Goal: Obtain resource: Obtain resource

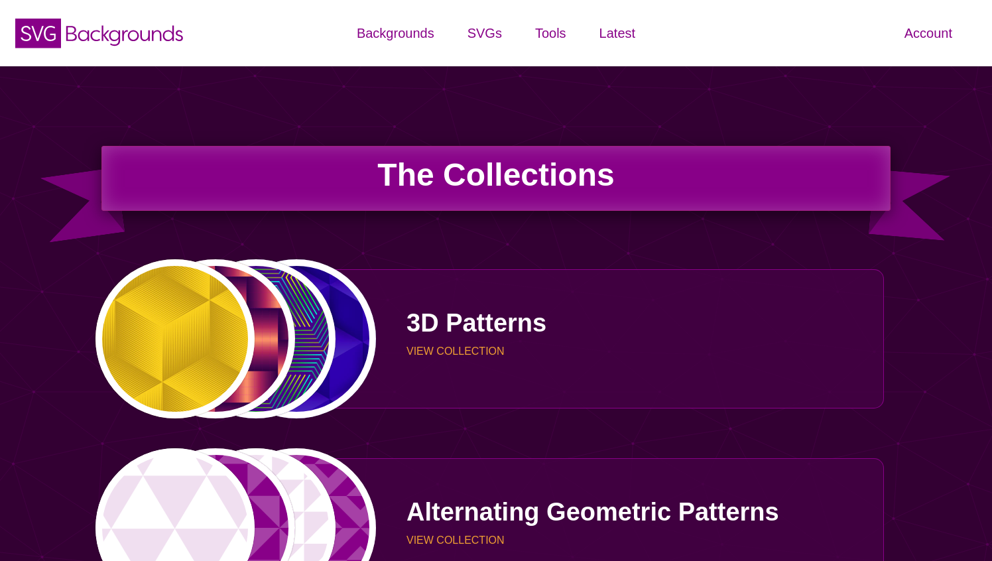
scroll to position [2782, 0]
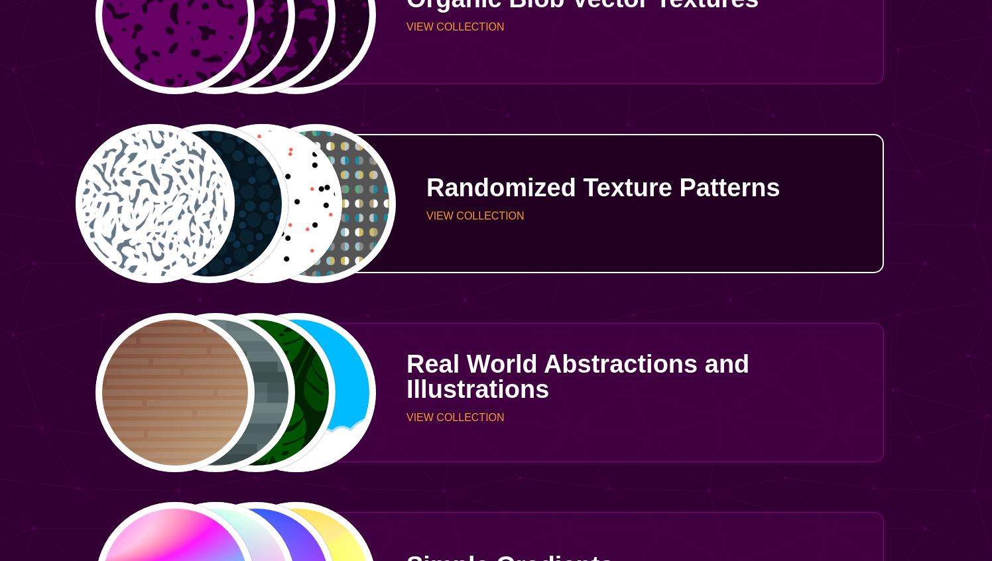
click at [437, 182] on p "Randomized Texture Patterns" at bounding box center [651, 187] width 448 height 25
click at [484, 217] on p "VIEW COLLECTION" at bounding box center [651, 216] width 448 height 11
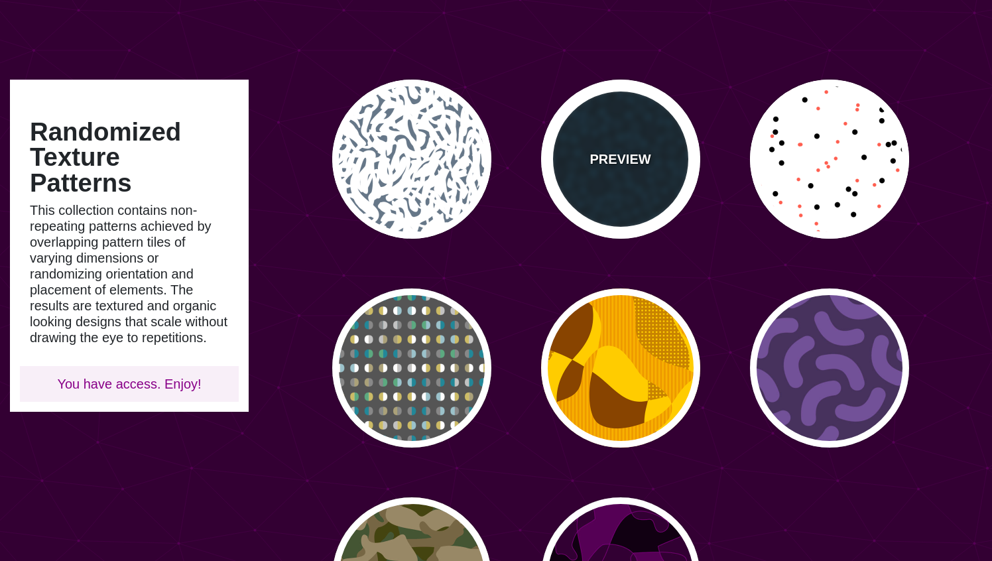
scroll to position [27, 0]
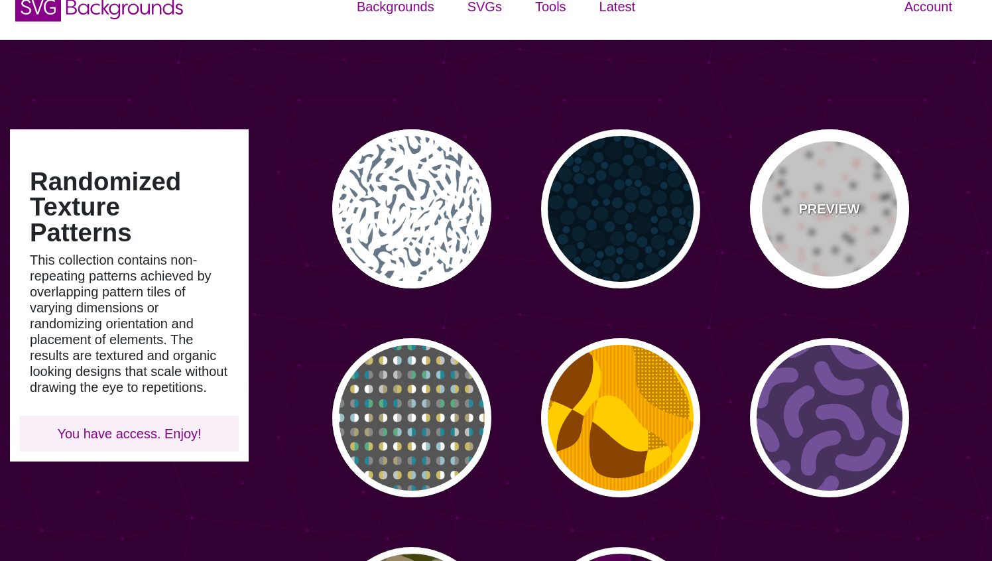
click at [811, 168] on div "PREVIEW" at bounding box center [829, 208] width 159 height 159
type input "#FFFFFF"
type input "#000000"
type input "#FF5E4F"
type input "30"
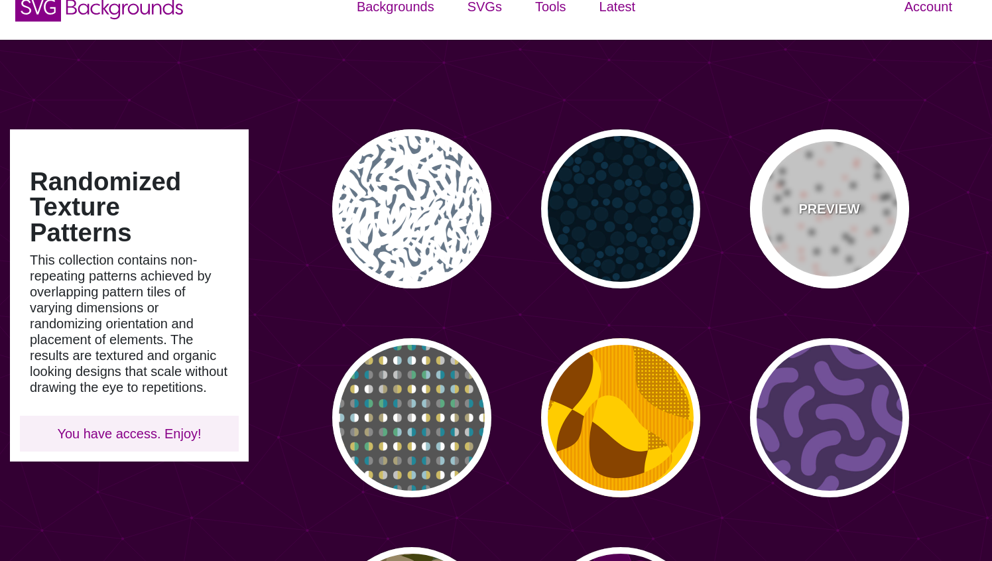
type input "20"
type input "0"
type input "0.25"
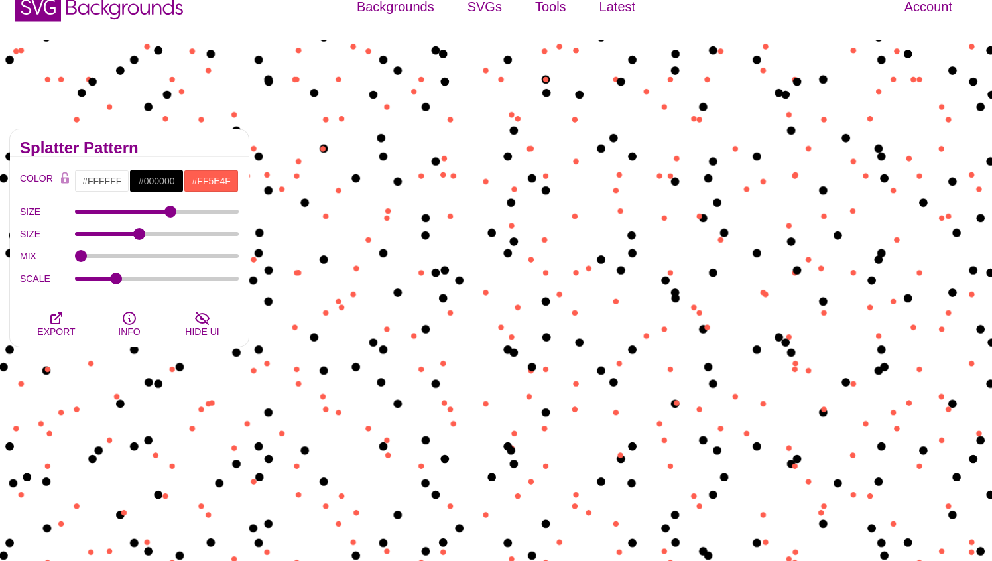
click at [123, 252] on div "MIX" at bounding box center [129, 256] width 219 height 23
click at [163, 180] on input "#000000" at bounding box center [156, 181] width 55 height 23
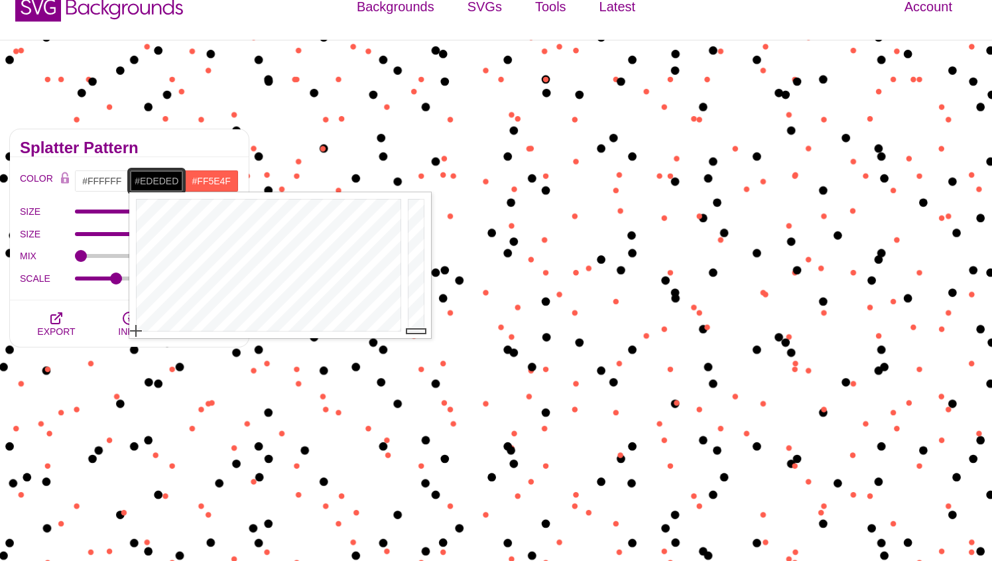
click at [414, 208] on div at bounding box center [418, 265] width 27 height 146
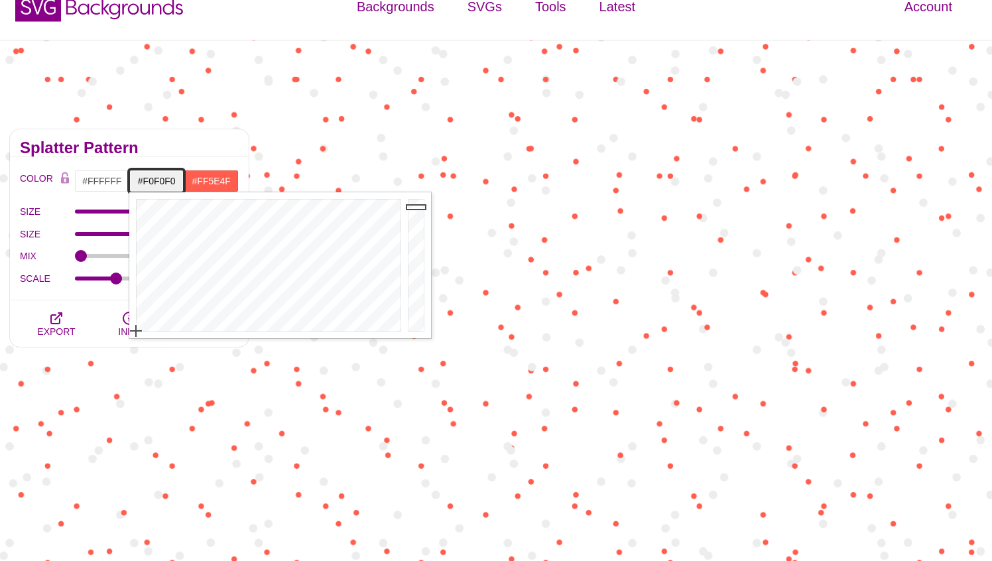
type input "#F1F1F1"
click at [414, 206] on div at bounding box center [418, 265] width 27 height 146
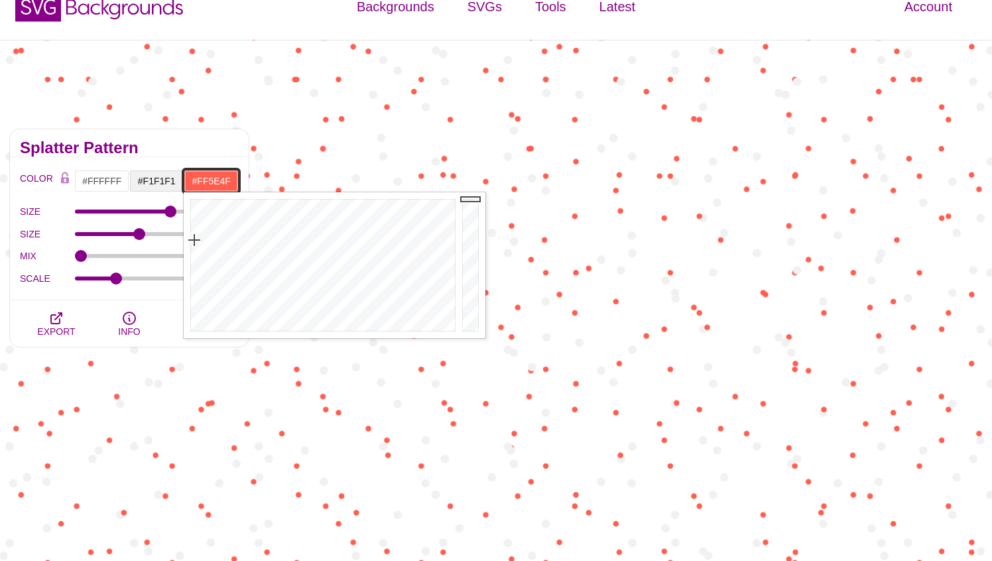
click at [200, 182] on input "#FF5E4F" at bounding box center [211, 181] width 55 height 23
drag, startPoint x: 241, startPoint y: 315, endPoint x: 178, endPoint y: 349, distance: 72.1
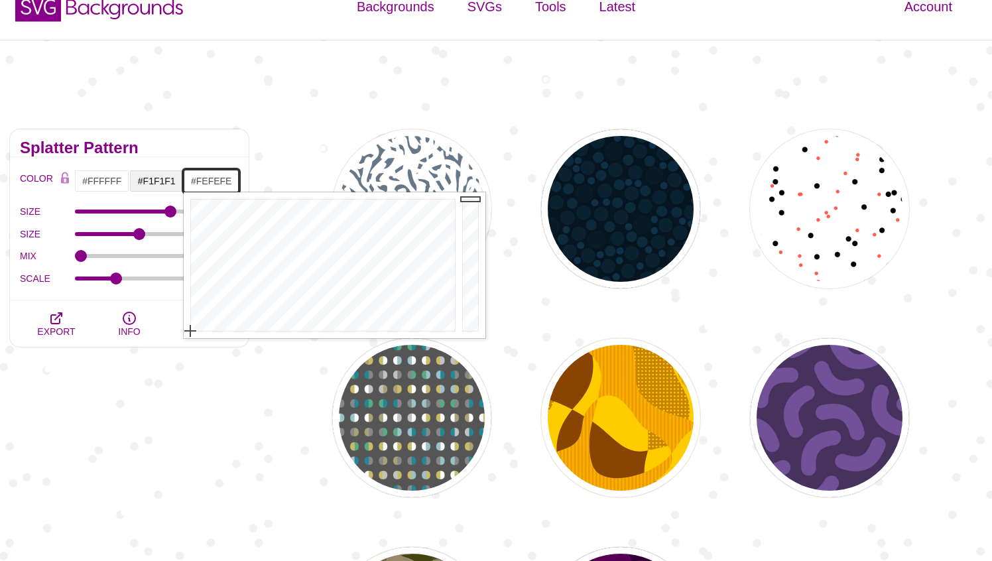
click at [469, 200] on div at bounding box center [472, 265] width 27 height 146
click at [471, 206] on div at bounding box center [472, 265] width 27 height 146
type input "#FAFAFA"
click at [470, 202] on div at bounding box center [472, 265] width 27 height 146
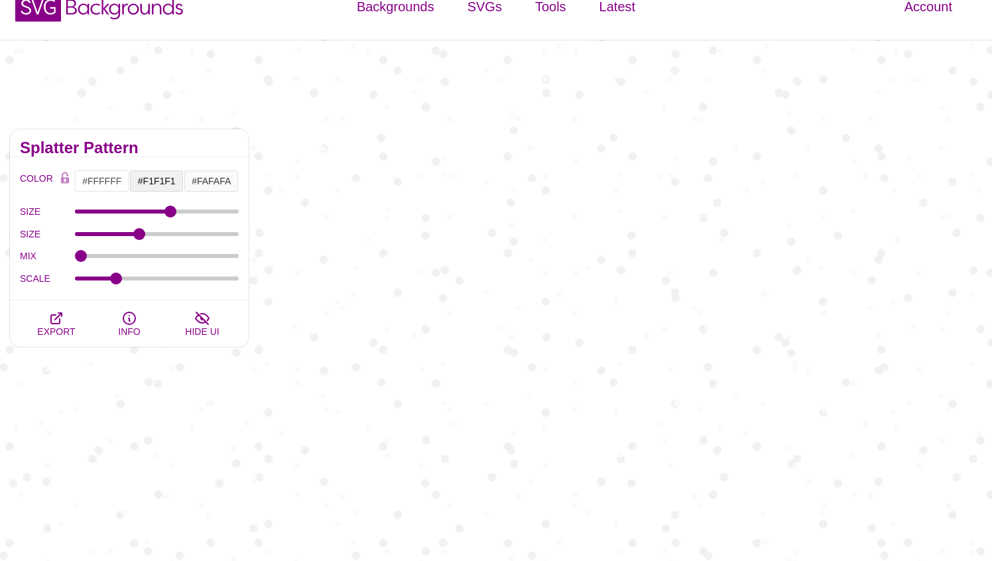
click at [220, 143] on h2 "Splatter Pattern" at bounding box center [129, 148] width 219 height 11
click at [63, 326] on span "EXPORT" at bounding box center [56, 331] width 38 height 11
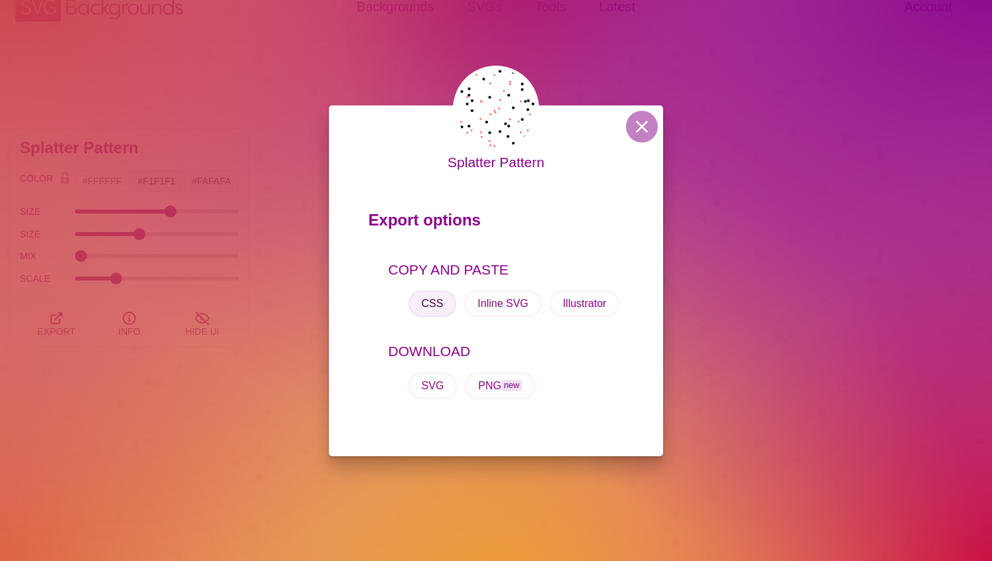
click at [435, 299] on button "CSS" at bounding box center [433, 304] width 48 height 27
click at [639, 127] on button at bounding box center [642, 127] width 32 height 32
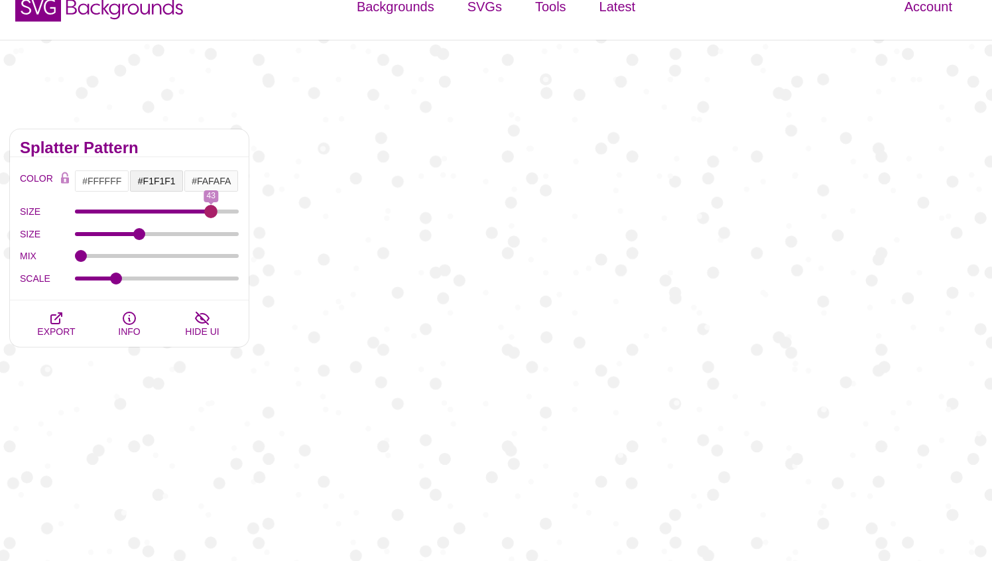
drag, startPoint x: 168, startPoint y: 208, endPoint x: 210, endPoint y: 214, distance: 42.2
type input "43"
click at [210, 214] on input "SIZE" at bounding box center [157, 211] width 165 height 5
drag, startPoint x: 140, startPoint y: 235, endPoint x: 256, endPoint y: 241, distance: 116.2
type input "50"
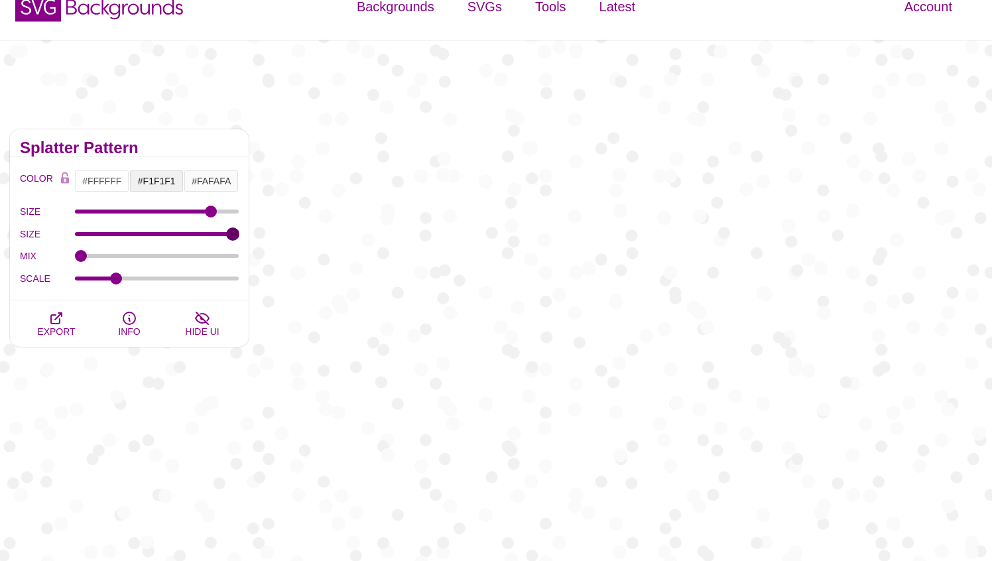
click at [239, 237] on input "SIZE" at bounding box center [157, 234] width 165 height 5
drag, startPoint x: 84, startPoint y: 253, endPoint x: 84, endPoint y: 264, distance: 10.6
type input "10"
click at [84, 259] on input "MIX" at bounding box center [157, 255] width 165 height 5
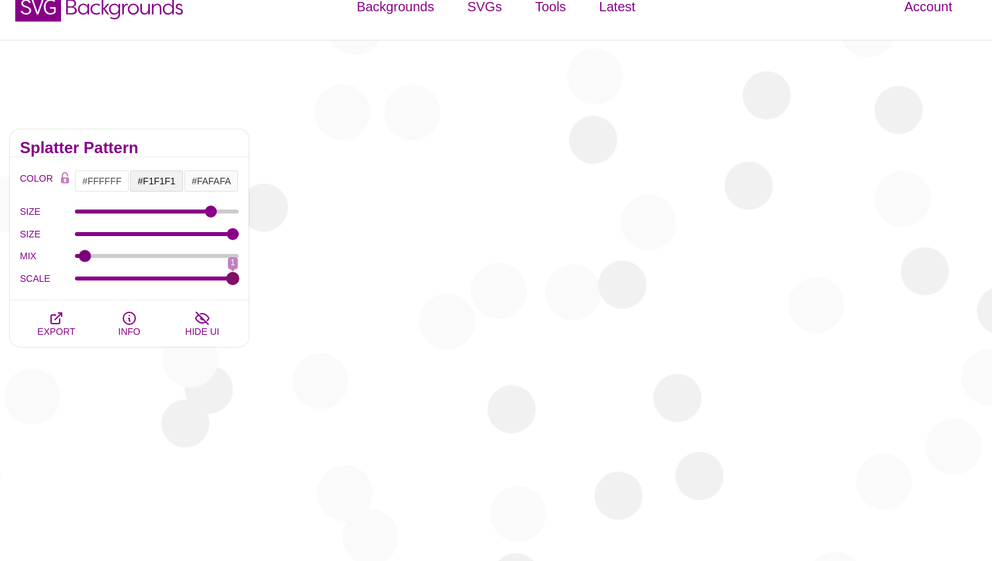
drag, startPoint x: 114, startPoint y: 279, endPoint x: 250, endPoint y: 277, distance: 136.0
type input "1"
click at [239, 277] on input "SCALE" at bounding box center [157, 278] width 165 height 5
click at [68, 314] on button "EXPORT" at bounding box center [56, 324] width 73 height 46
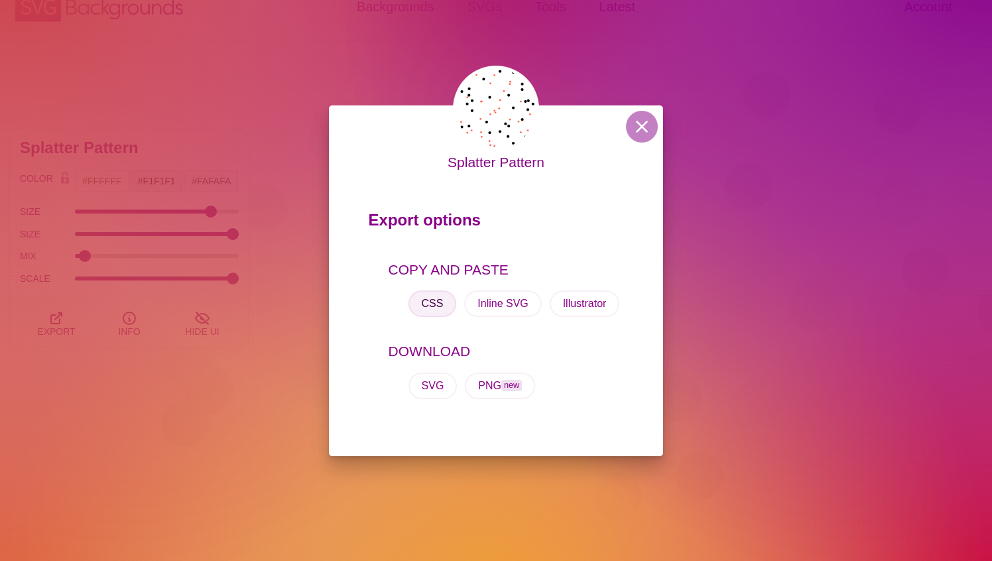
click at [442, 302] on button "CSS" at bounding box center [433, 304] width 48 height 27
